Goal: Register for event/course

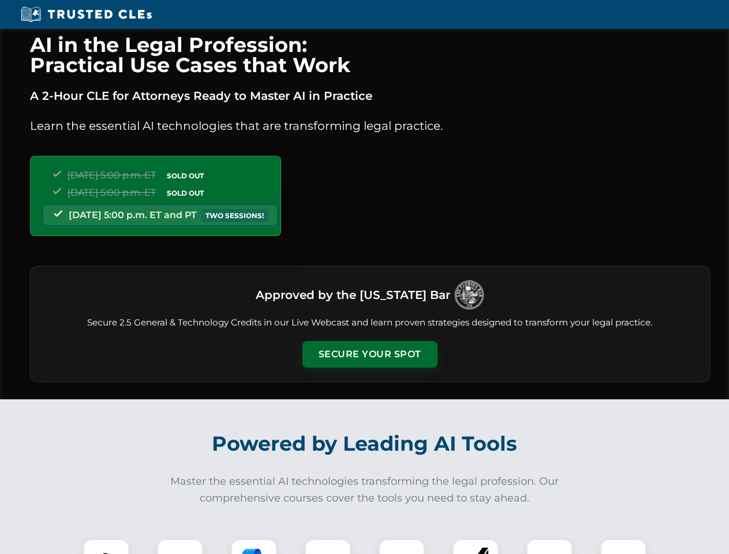
click at [370, 355] on button "Secure Your Spot" at bounding box center [370, 354] width 135 height 27
click at [106, 547] on img at bounding box center [105, 562] width 33 height 33
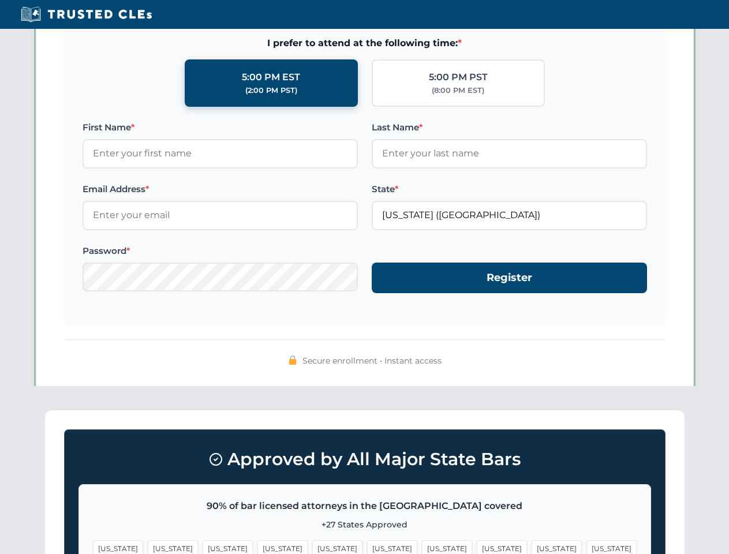
click at [422, 547] on span "[US_STATE]" at bounding box center [447, 548] width 50 height 17
click at [532, 547] on span "[US_STATE]" at bounding box center [557, 548] width 50 height 17
